Goal: Task Accomplishment & Management: Manage account settings

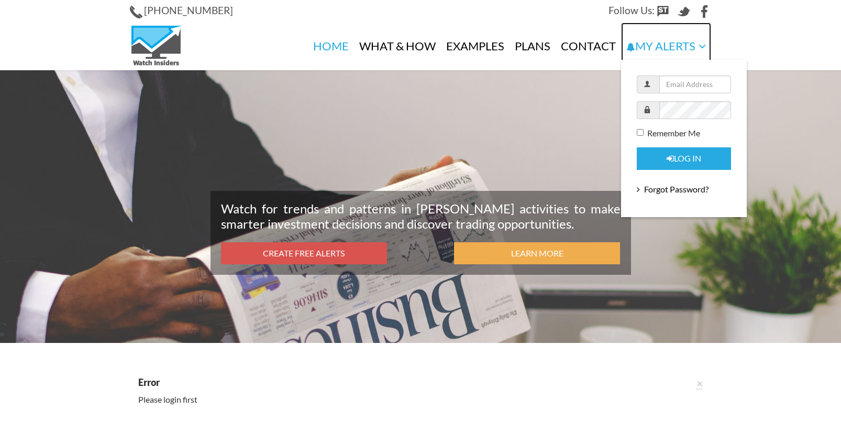
click at [648, 46] on link "My Alerts" at bounding box center [666, 47] width 90 height 48
click at [674, 86] on input "text" at bounding box center [696, 84] width 72 height 18
type input "jerincary@gmaill.com"
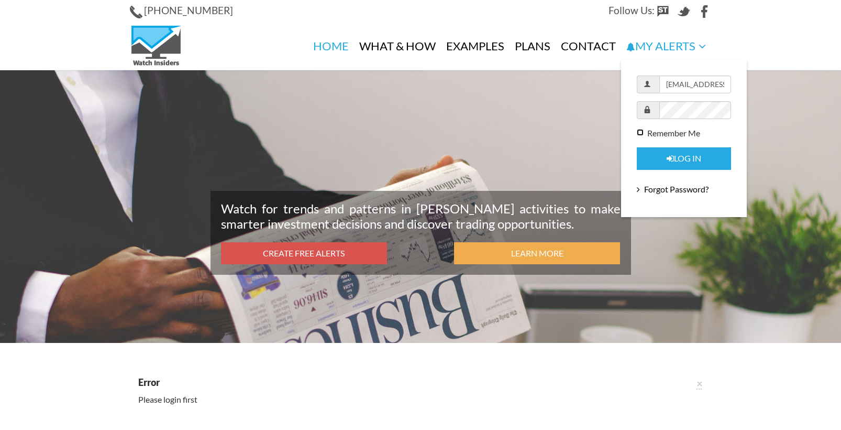
click at [639, 133] on input "Remember Me" at bounding box center [640, 132] width 7 height 7
checkbox input "true"
click at [672, 155] on button "Log in" at bounding box center [684, 158] width 94 height 23
click at [684, 155] on button "Log in" at bounding box center [684, 158] width 94 height 23
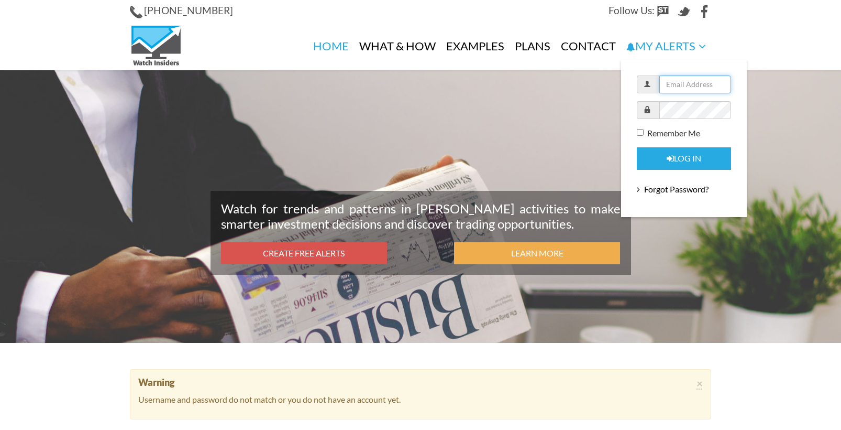
click at [675, 85] on input "text" at bounding box center [696, 84] width 72 height 18
type input "jerincary@gmail.com"
click at [639, 133] on input "Remember Me" at bounding box center [640, 132] width 7 height 7
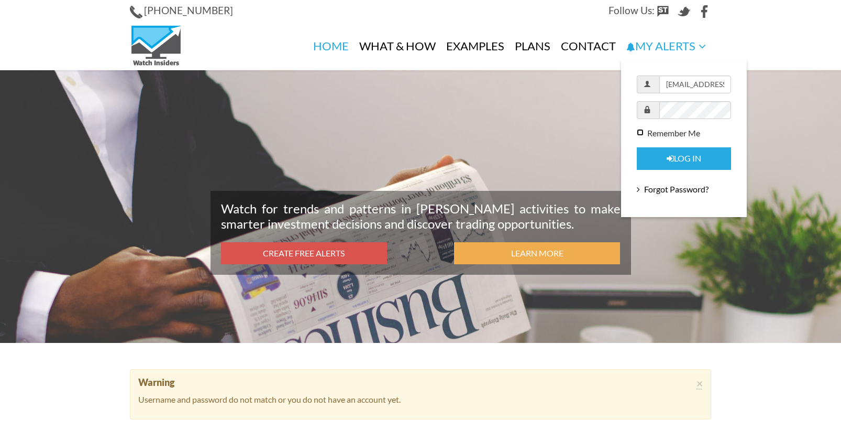
checkbox input "true"
click at [671, 155] on button "Log in" at bounding box center [684, 158] width 94 height 23
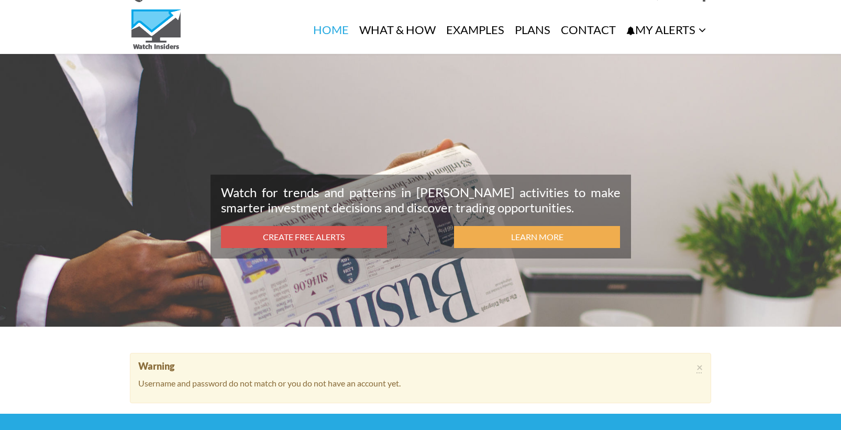
scroll to position [17, 0]
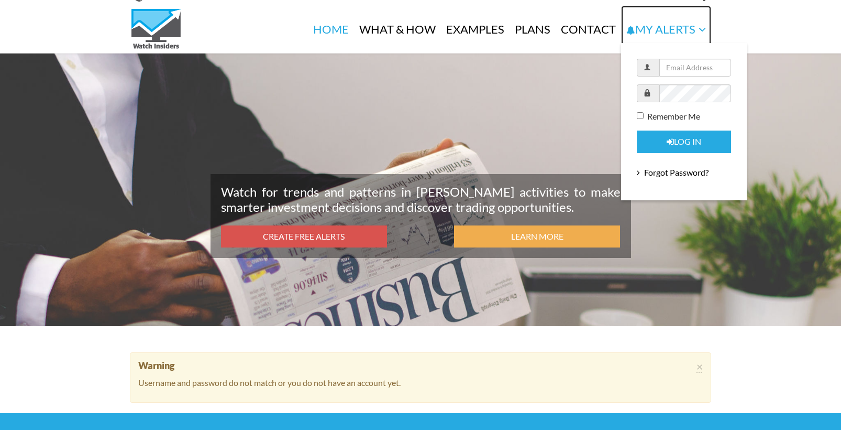
click at [671, 28] on link "My Alerts" at bounding box center [666, 30] width 90 height 48
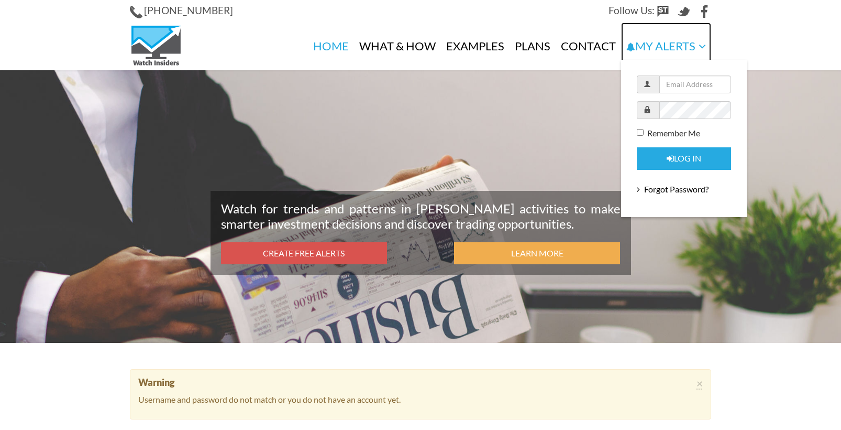
click at [667, 48] on link "My Alerts" at bounding box center [666, 47] width 90 height 48
click at [696, 84] on input "text" at bounding box center [696, 84] width 72 height 18
type input "jerincary@gmail.com"
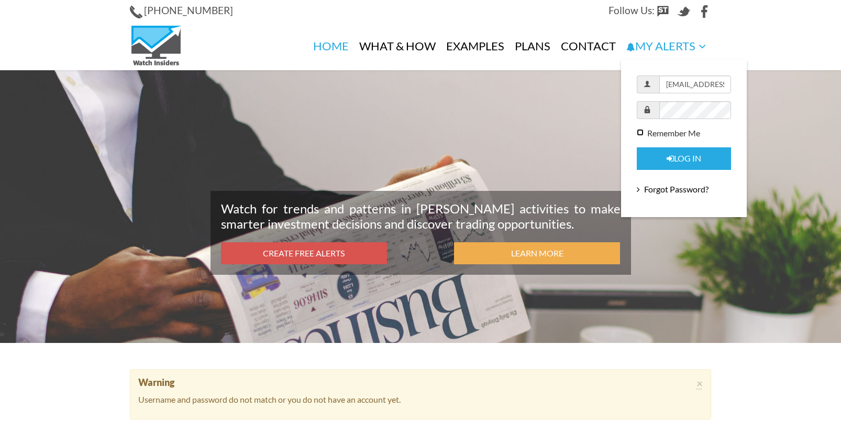
click at [640, 134] on input "Remember Me" at bounding box center [640, 132] width 7 height 7
checkbox input "true"
click at [672, 158] on button "Log in" at bounding box center [684, 158] width 94 height 23
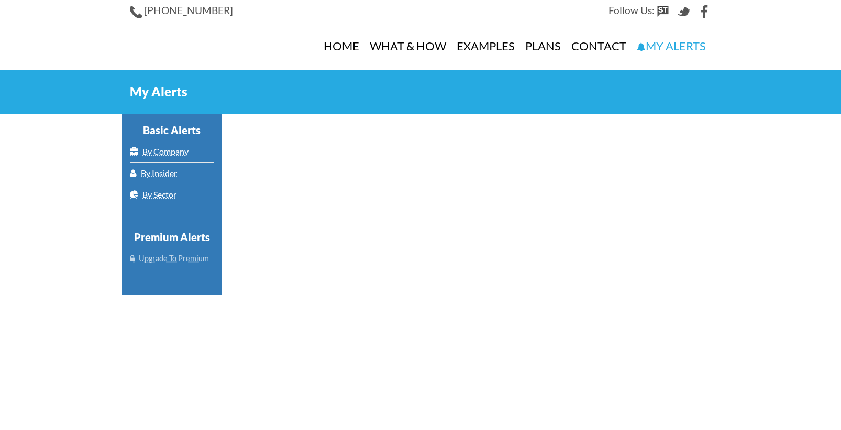
select select
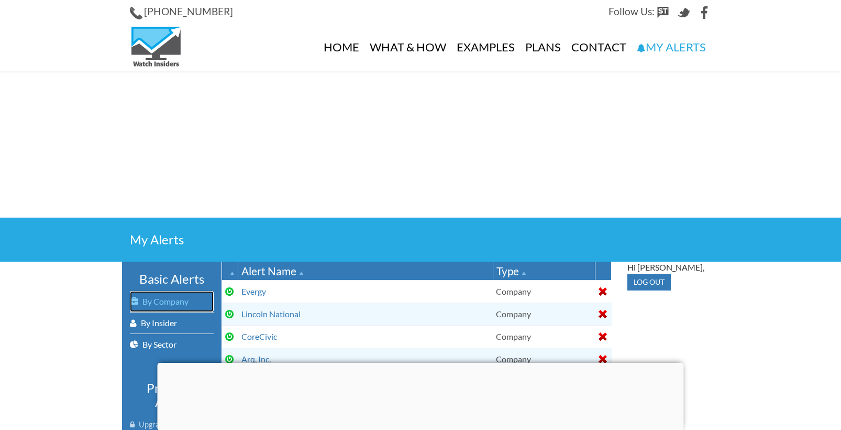
click at [174, 299] on link "By Company" at bounding box center [172, 301] width 84 height 21
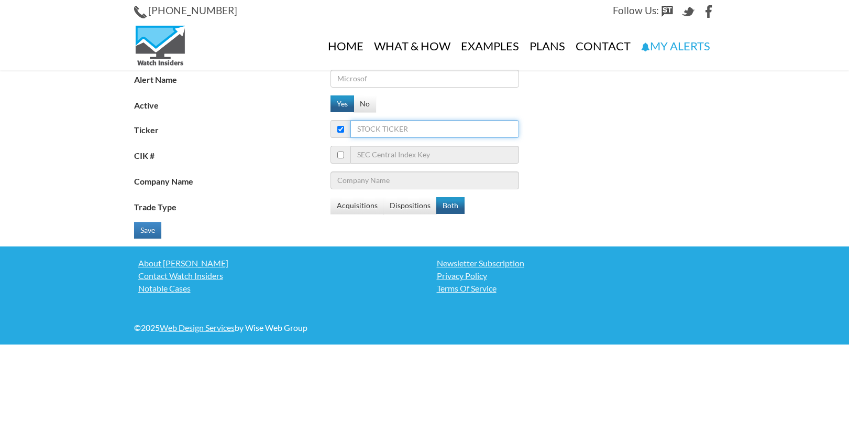
click at [406, 126] on input "Ticker" at bounding box center [435, 129] width 169 height 18
type input "cy"
type input "Citigroup Inc"
type input "cyn"
type input "Cypress Semiconductor Corporation"
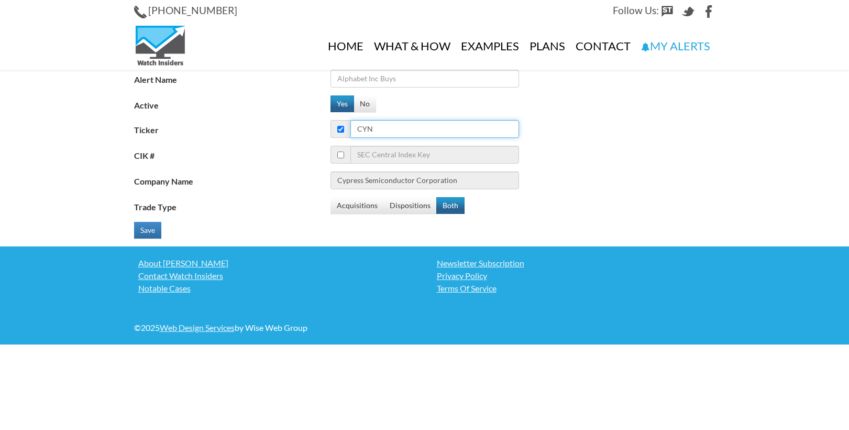
type input "cyn"
type input "Cyngn Inc"
type input "cyn"
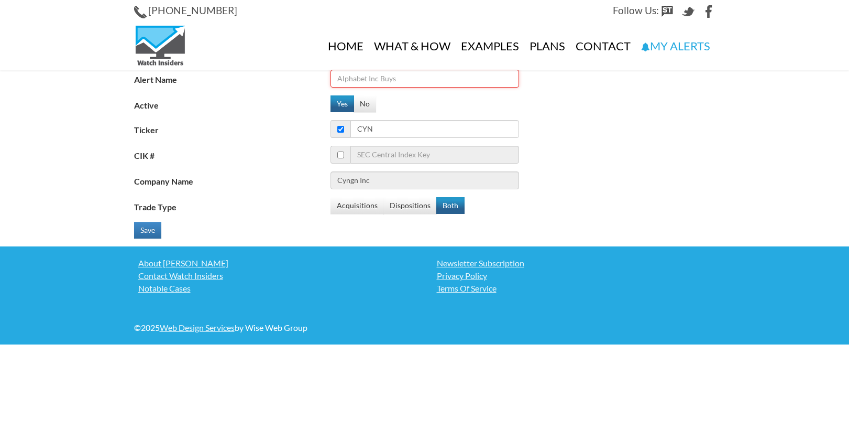
click at [402, 82] on input "Alert Name" at bounding box center [425, 79] width 189 height 18
type input "Cyngn"
click at [149, 227] on button "Save" at bounding box center [147, 230] width 27 height 17
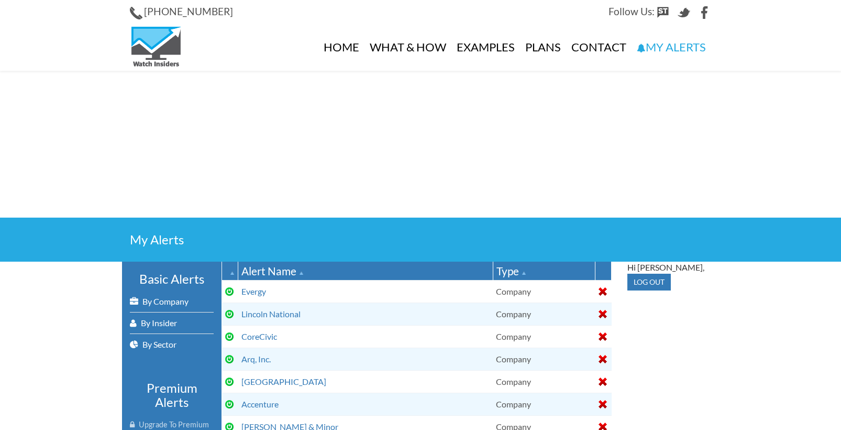
select select
